Goal: Check status

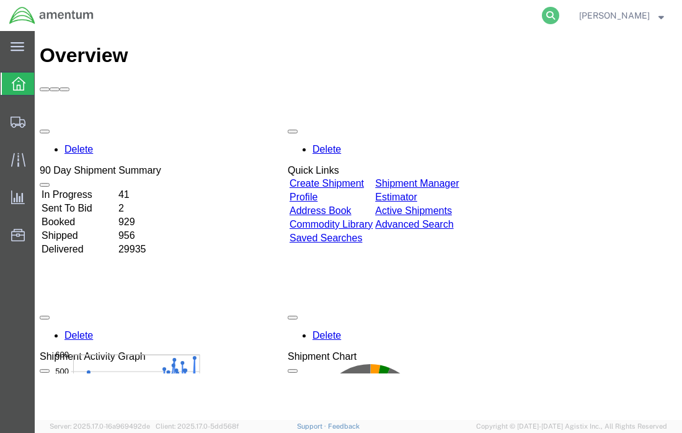
click at [554, 13] on icon at bounding box center [550, 15] width 17 height 17
click at [424, 17] on input "search" at bounding box center [353, 16] width 377 height 30
type input "55718864"
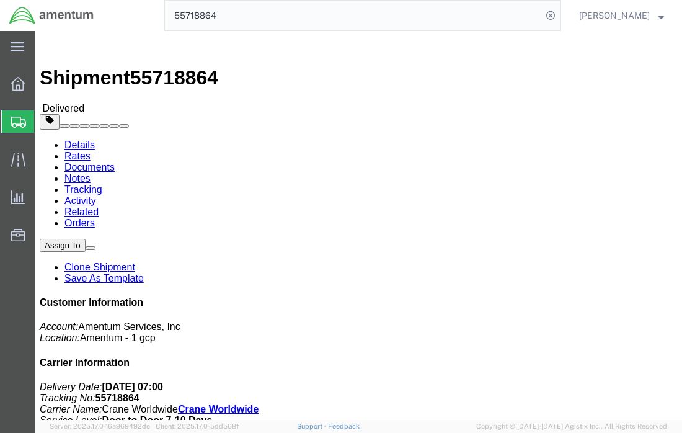
click link "Documents"
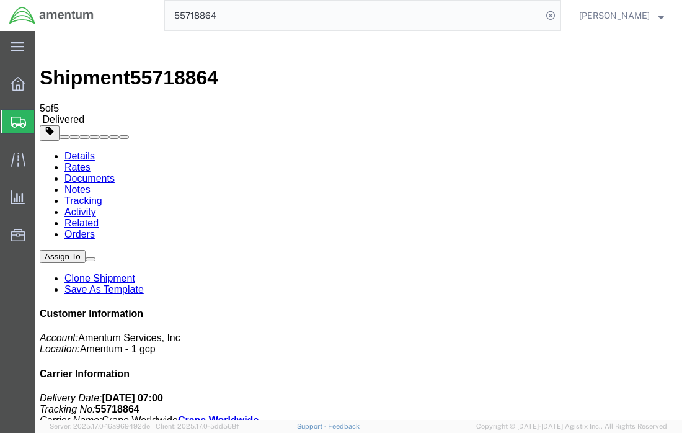
click at [91, 162] on link "Rates" at bounding box center [78, 167] width 26 height 11
